Goal: Register for event/course

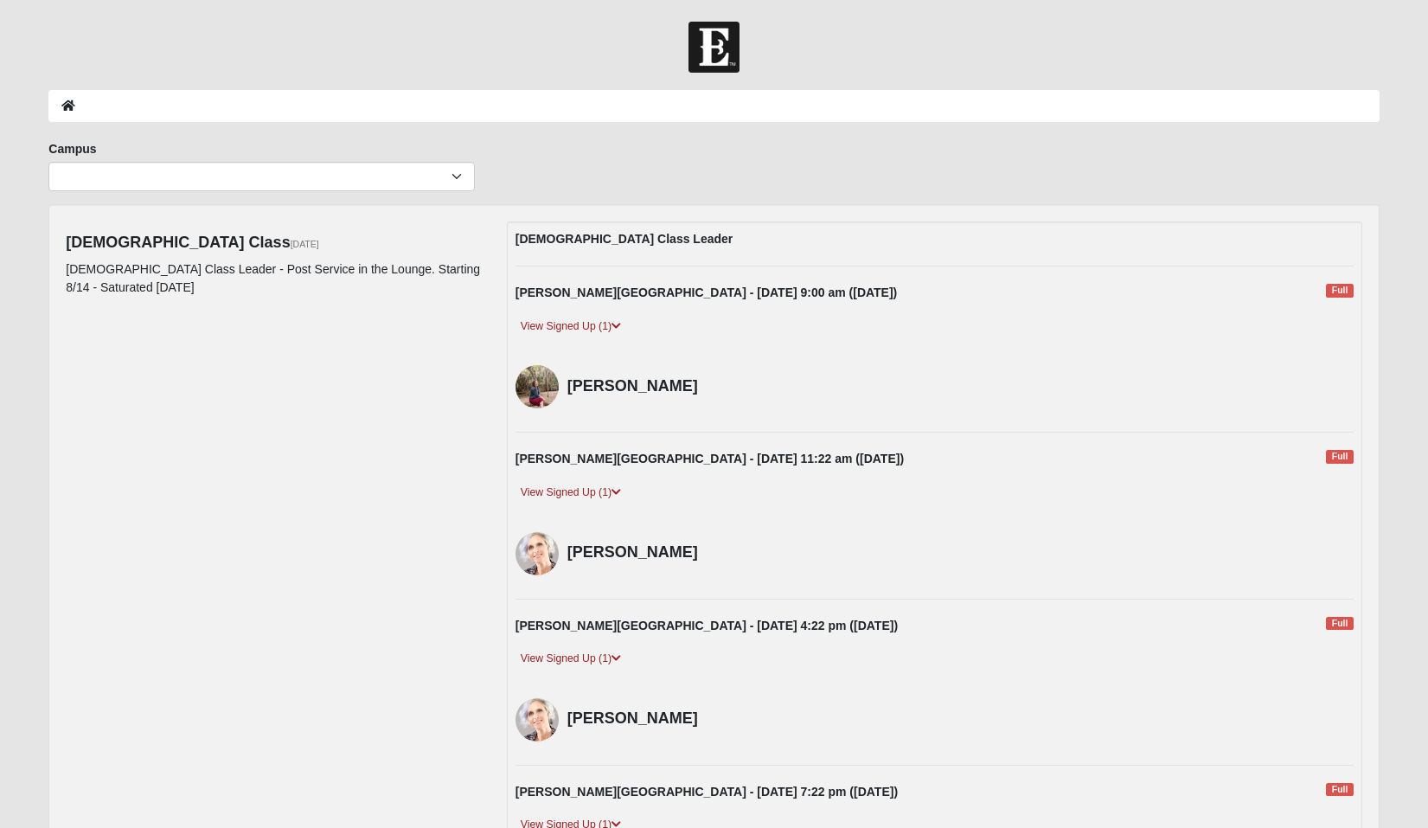
scroll to position [916, 0]
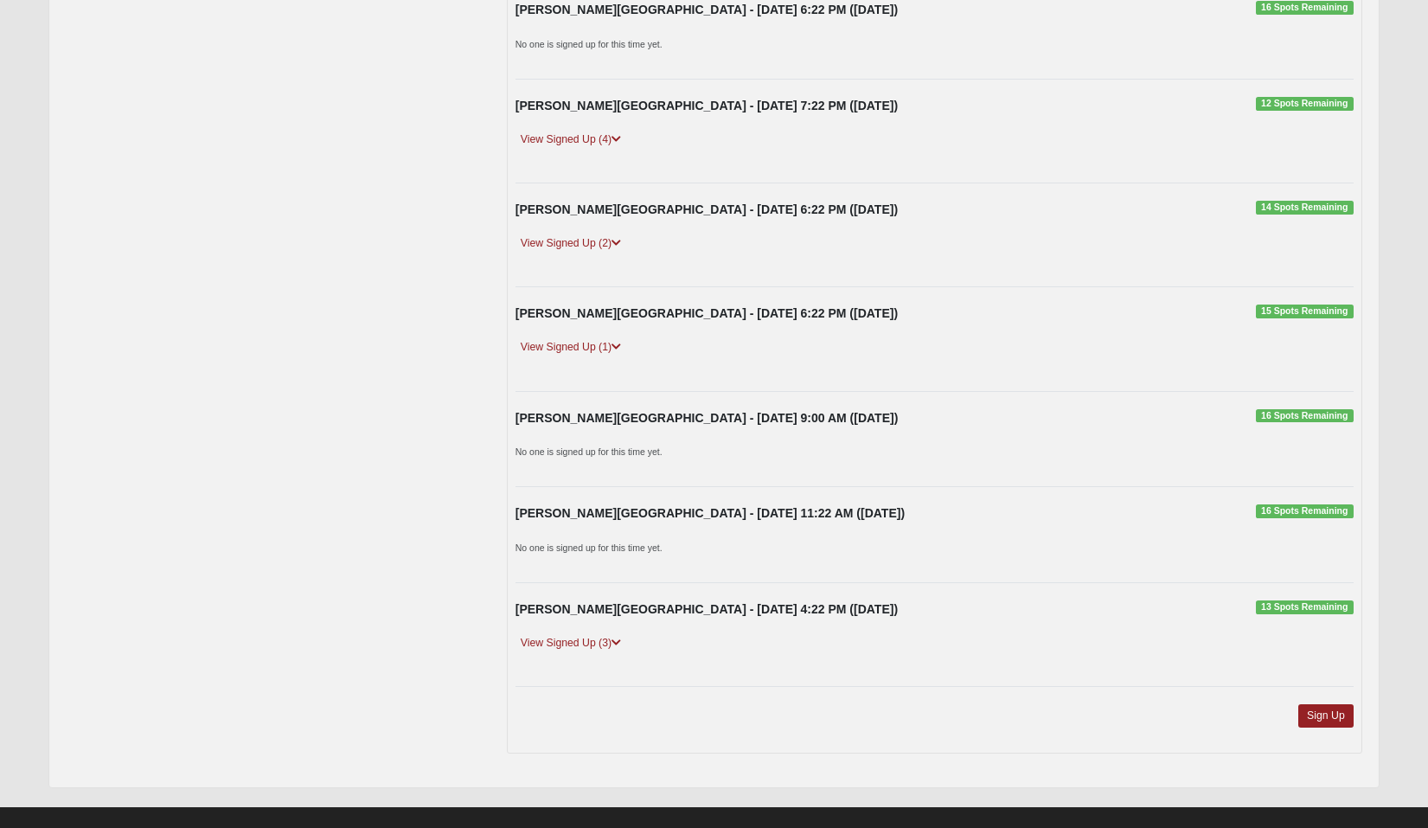
scroll to position [2761, 0]
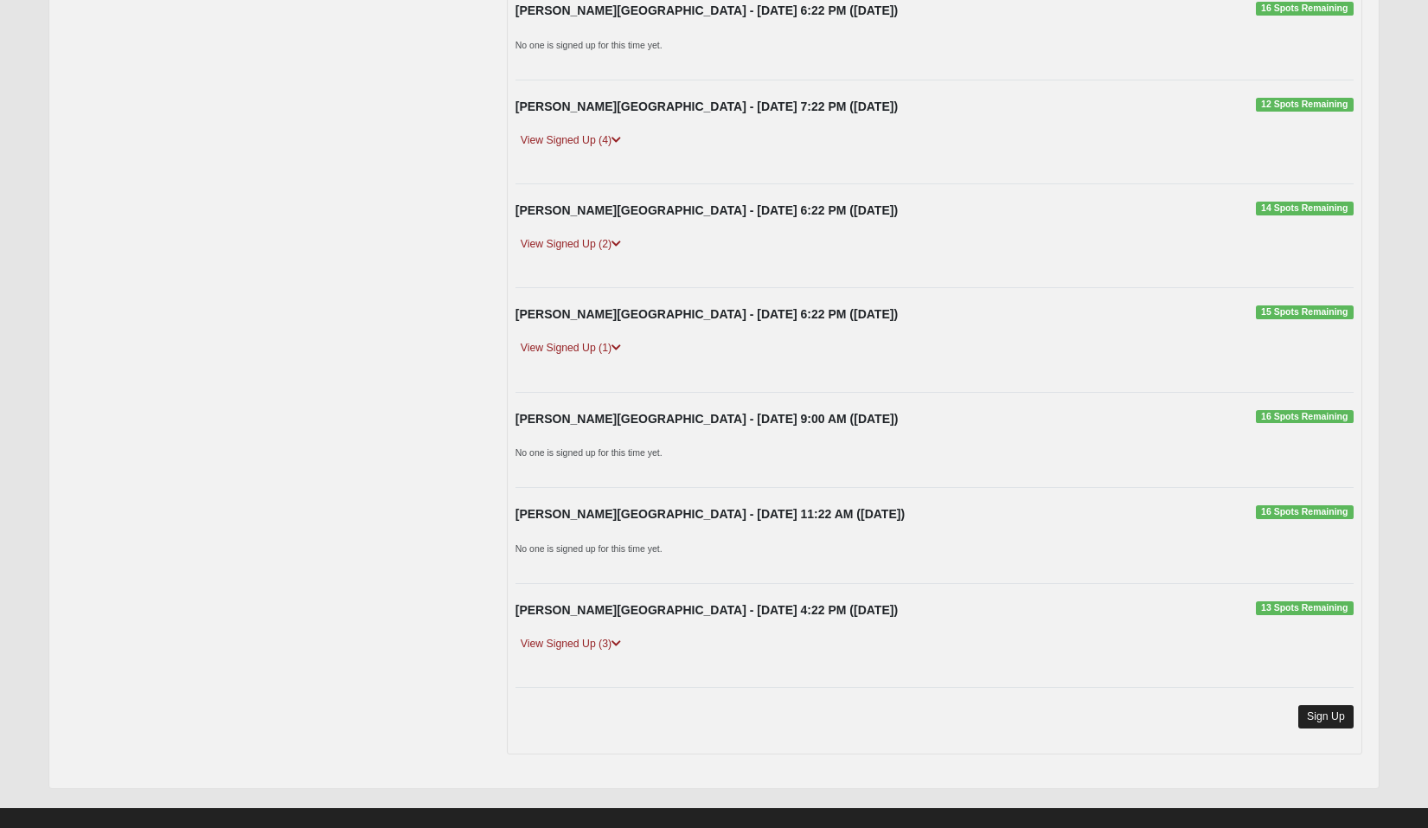
click at [1333, 705] on link "Sign Up" at bounding box center [1325, 716] width 55 height 23
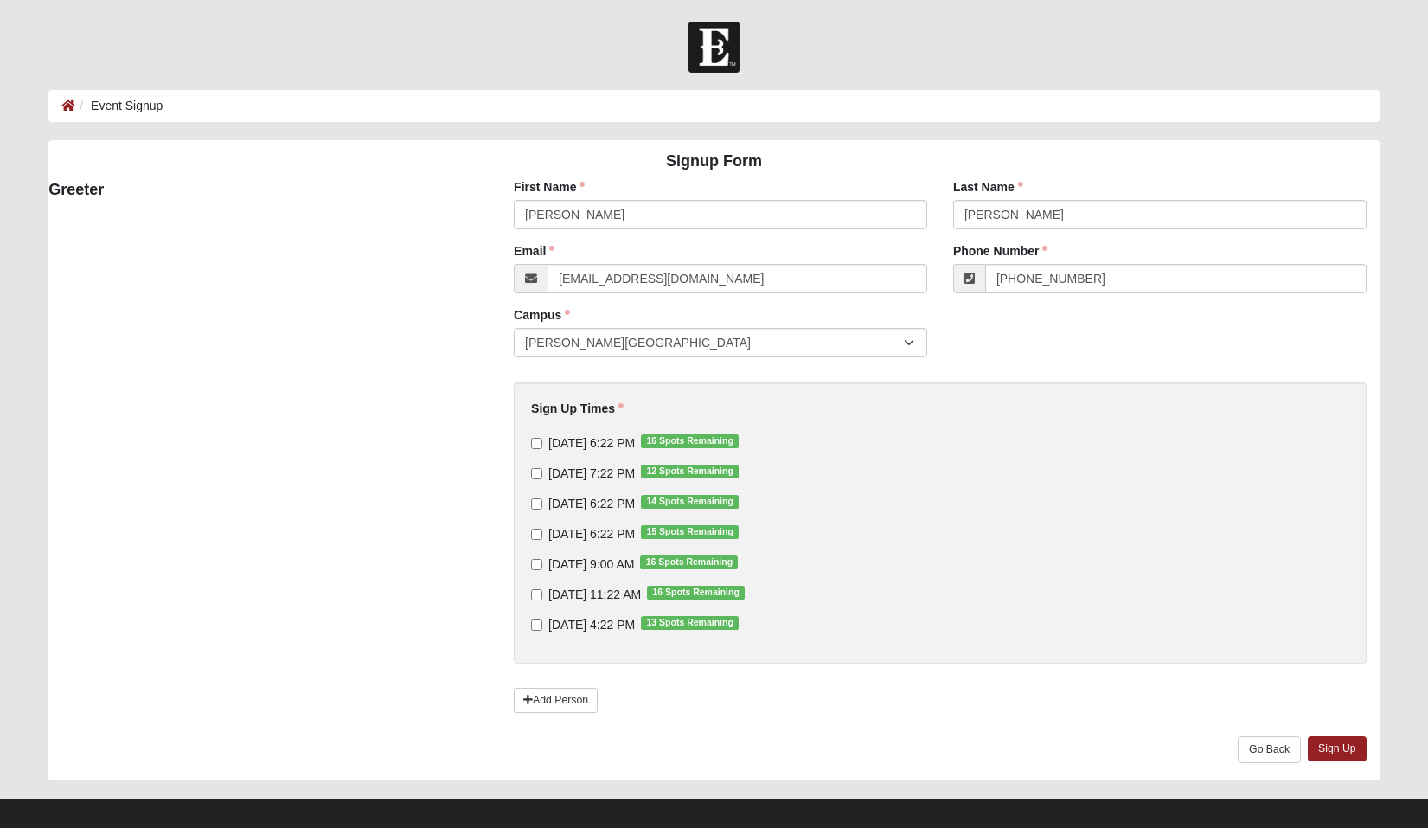
click at [534, 440] on input "9/10/2025 6:22 PM 16 Spots Remaining" at bounding box center [536, 443] width 11 height 11
checkbox input "true"
click at [536, 472] on input "9/11/2025 7:22 PM 12 Spots Remaining" at bounding box center [536, 473] width 11 height 11
checkbox input "true"
click at [535, 505] on input "9/12/2025 6:22 PM 14 Spots Remaining" at bounding box center [536, 503] width 11 height 11
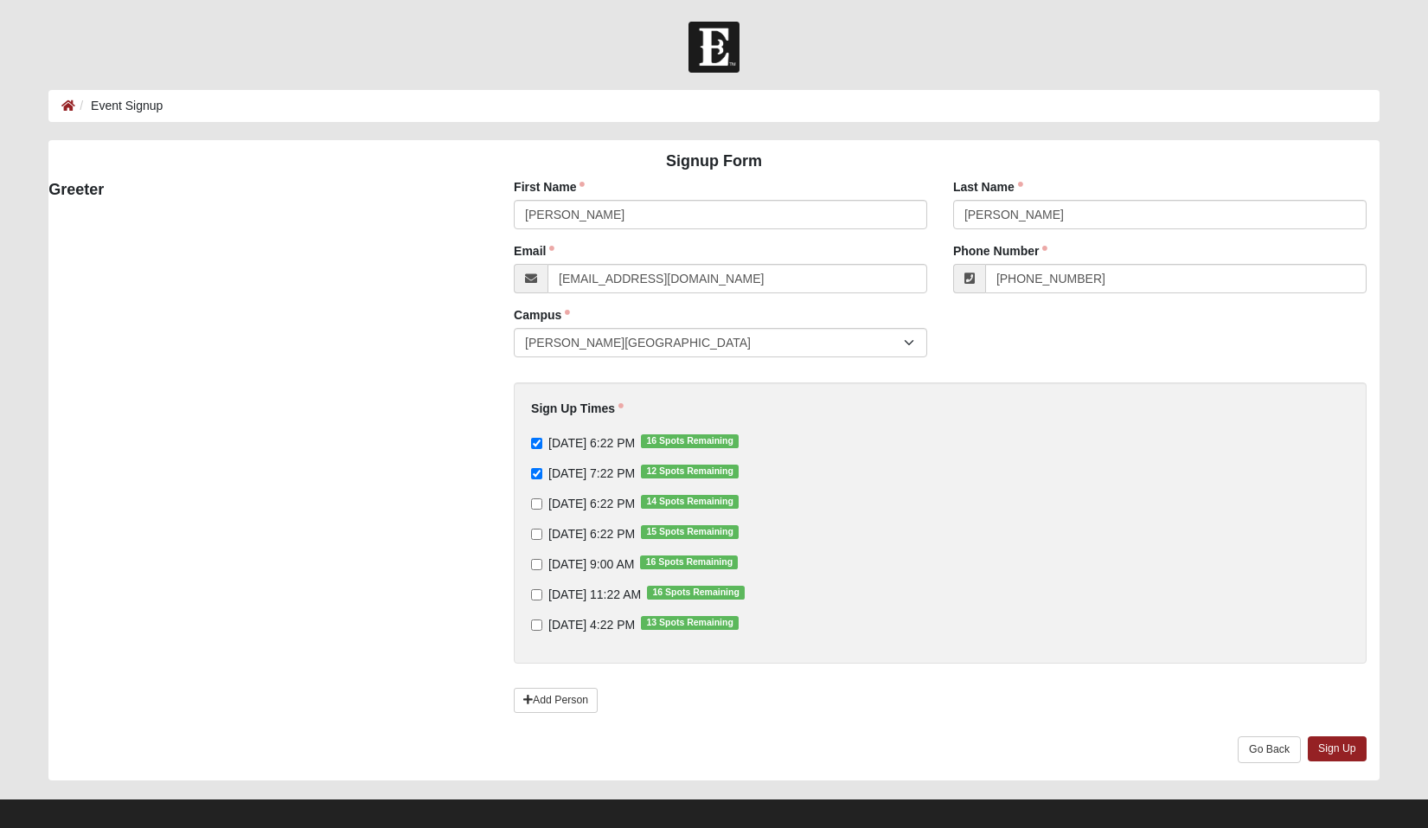
checkbox input "true"
click at [537, 531] on input "9/13/2025 6:22 PM 15 Spots Remaining" at bounding box center [536, 533] width 11 height 11
checkbox input "true"
click at [536, 592] on input "9/14/2025 11:22 AM 16 Spots Remaining" at bounding box center [536, 594] width 11 height 11
checkbox input "true"
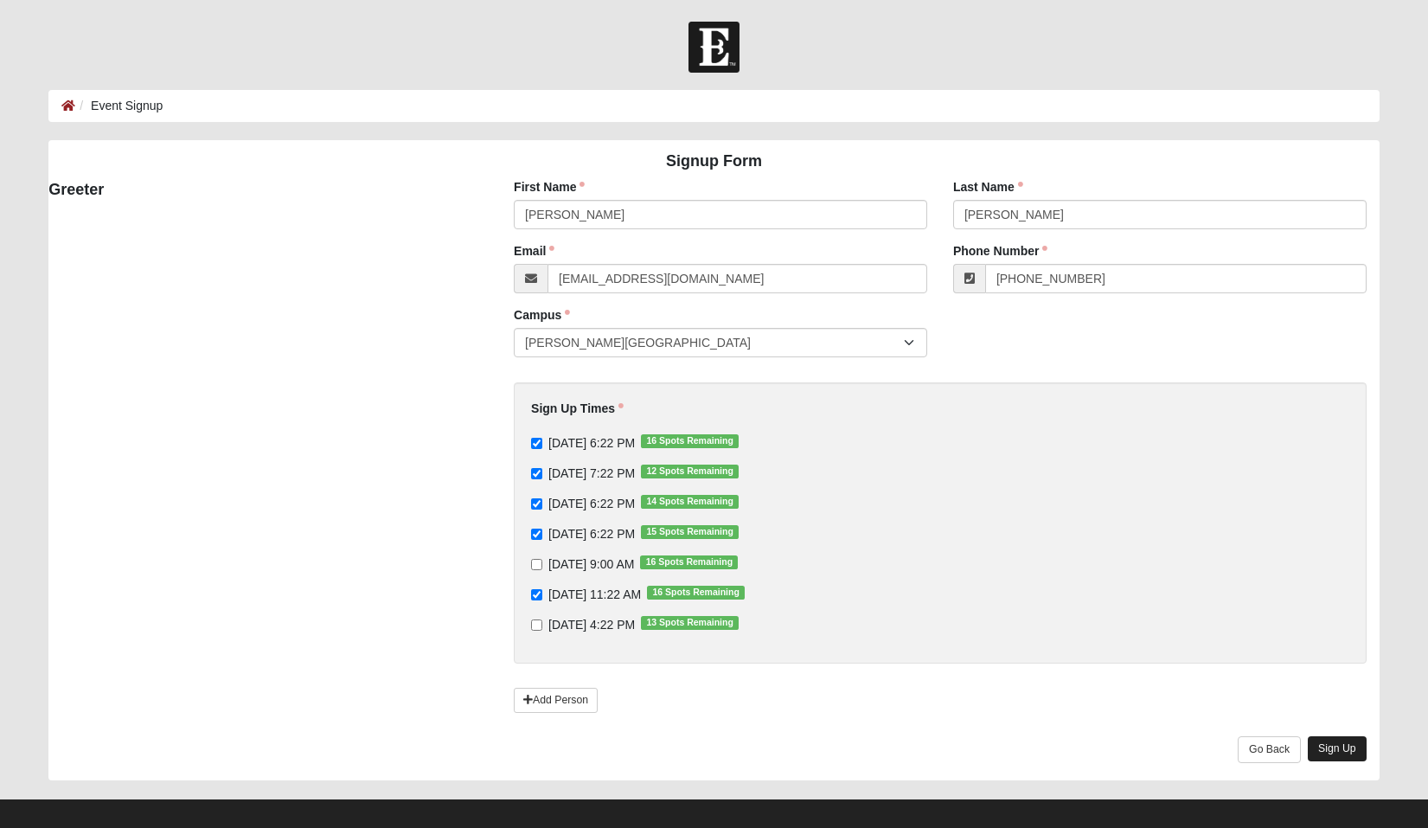
click at [1326, 742] on link "Sign Up" at bounding box center [1337, 748] width 59 height 25
